Goal: Information Seeking & Learning: Learn about a topic

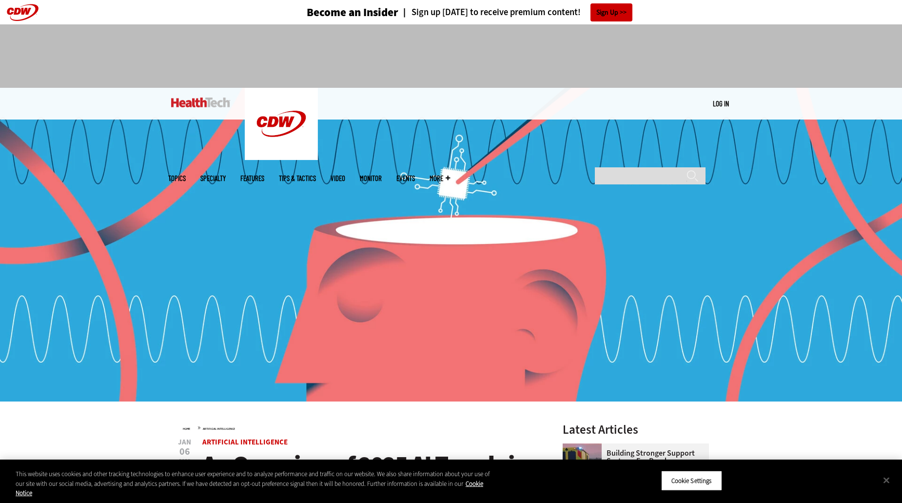
click at [186, 175] on span "Topics" at bounding box center [177, 178] width 18 height 7
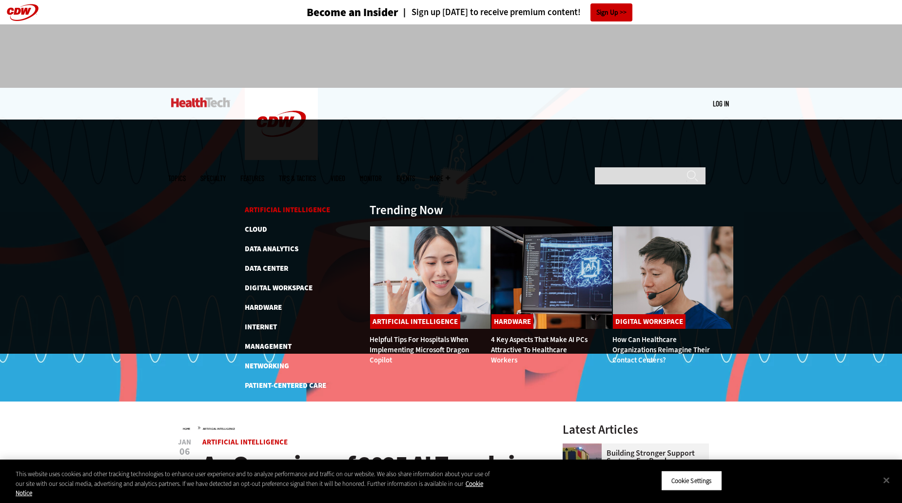
click at [274, 205] on link "Artificial Intelligence" at bounding box center [287, 210] width 85 height 10
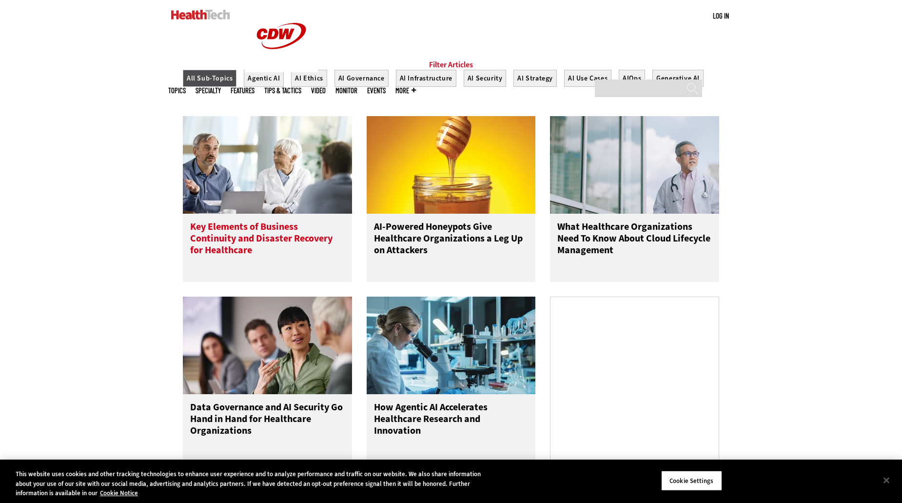
scroll to position [488, 0]
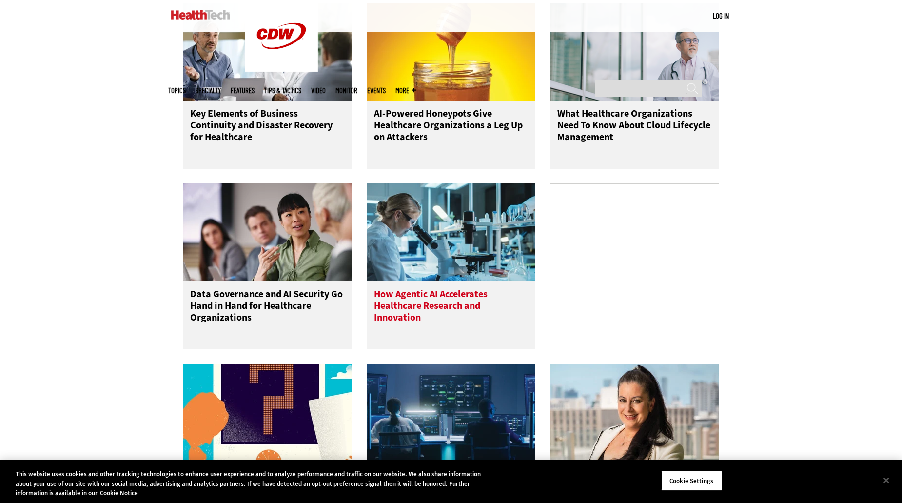
click at [446, 316] on h3 "How Agentic AI Accelerates Healthcare Research and Innovation" at bounding box center [451, 307] width 155 height 39
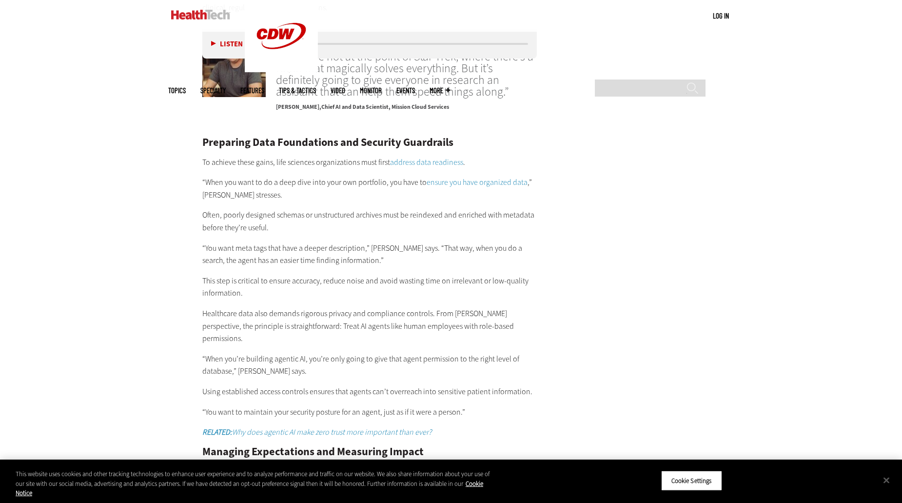
scroll to position [1756, 0]
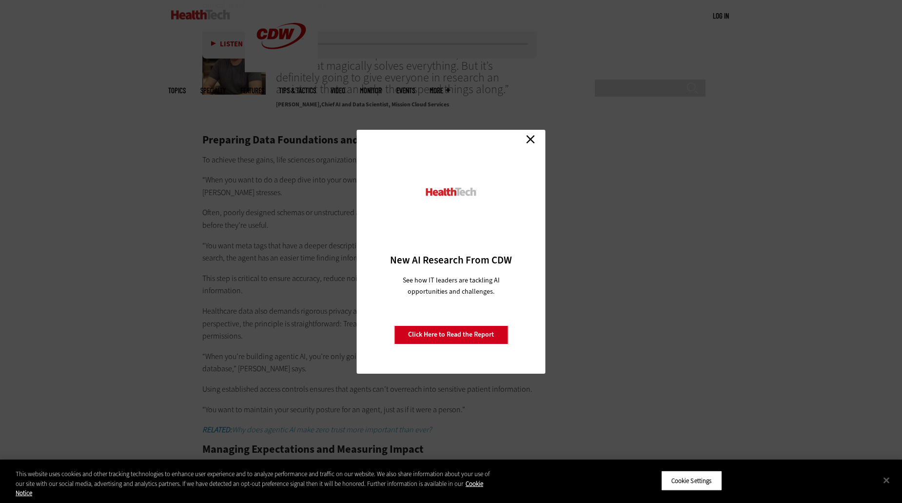
click at [538, 137] on div "Close New AI Research From CDW See how IT leaders are tackling AI opportunities…" at bounding box center [451, 252] width 189 height 244
click at [534, 138] on link "Close" at bounding box center [530, 139] width 15 height 15
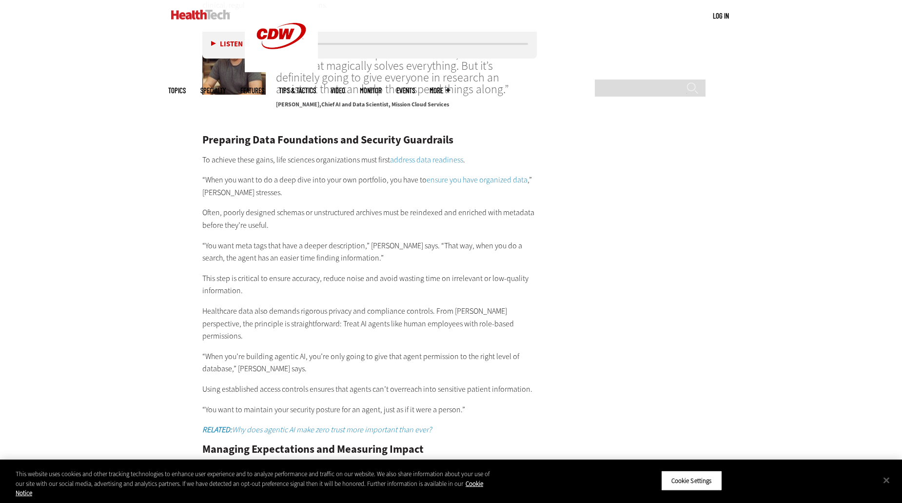
click at [186, 87] on span "Topics" at bounding box center [177, 90] width 18 height 7
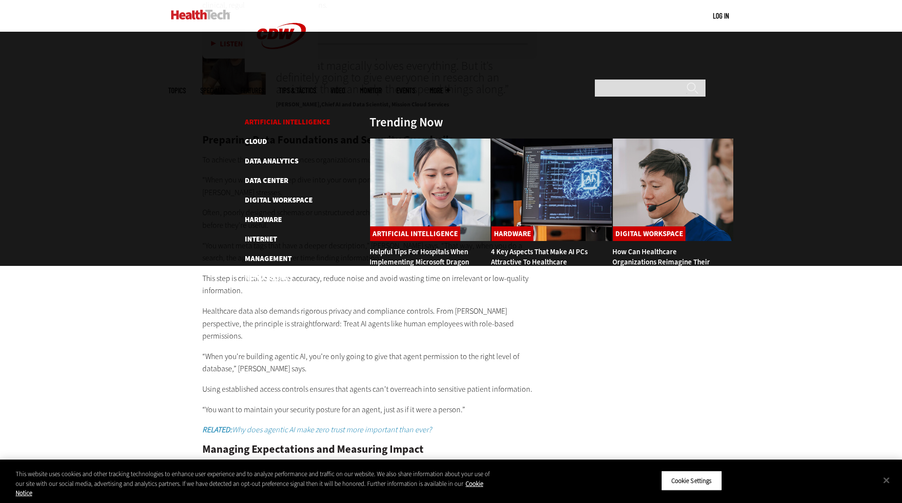
click at [272, 117] on link "Artificial Intelligence" at bounding box center [287, 122] width 85 height 10
